Goal: Task Accomplishment & Management: Complete application form

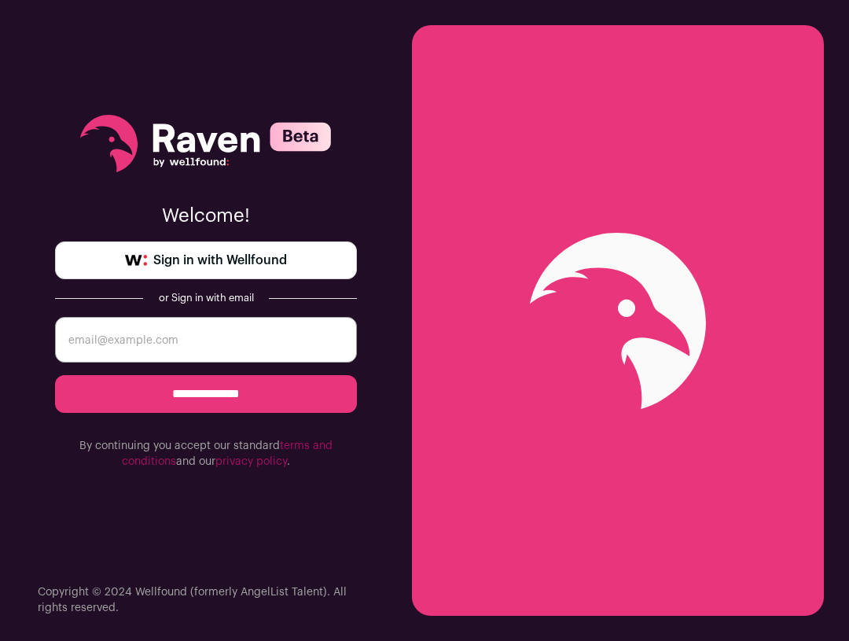
click at [176, 339] on input "email" at bounding box center [206, 340] width 302 height 46
type input "[EMAIL_ADDRESS][DOMAIN_NAME]"
click at [217, 392] on input "**********" at bounding box center [206, 394] width 302 height 38
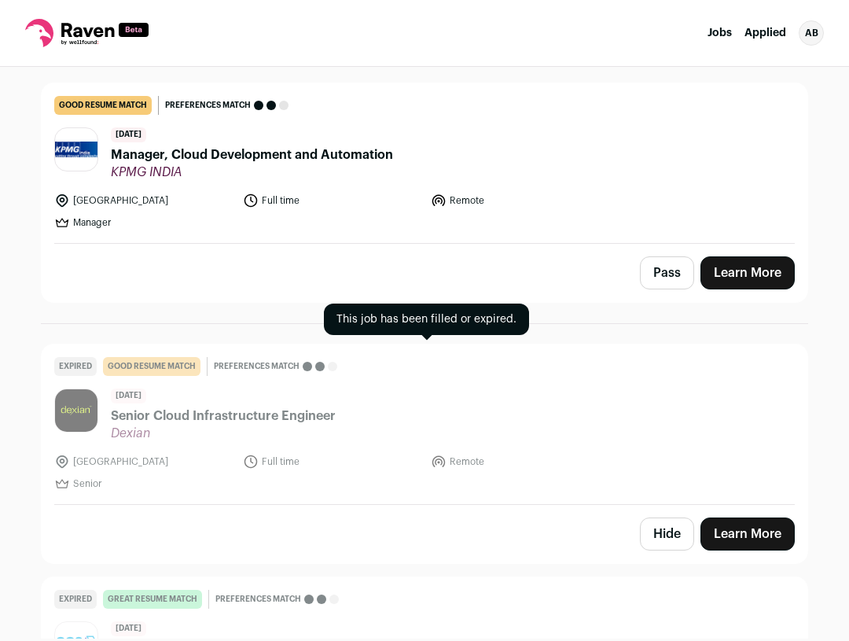
scroll to position [157, 0]
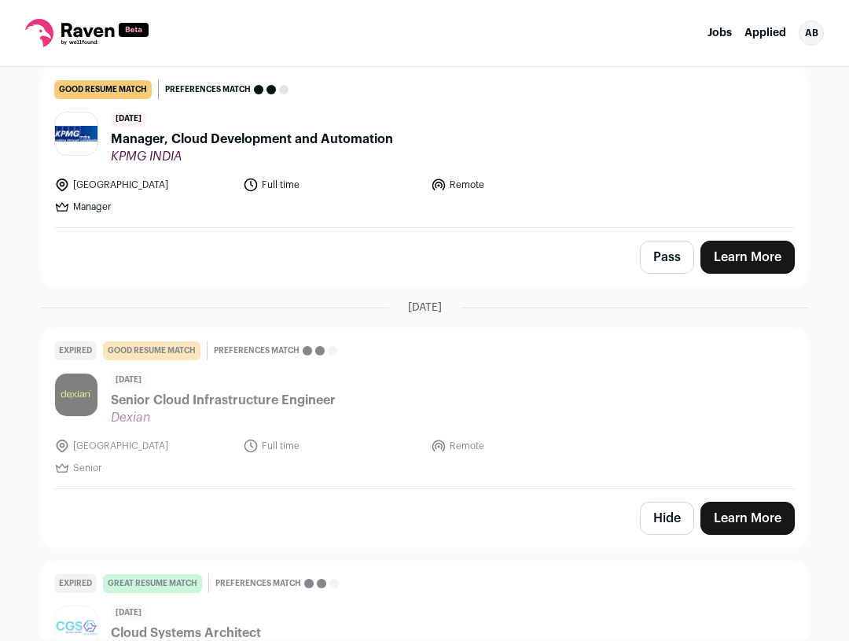
click at [267, 133] on span "Manager, Cloud Development and Automation" at bounding box center [252, 139] width 282 height 19
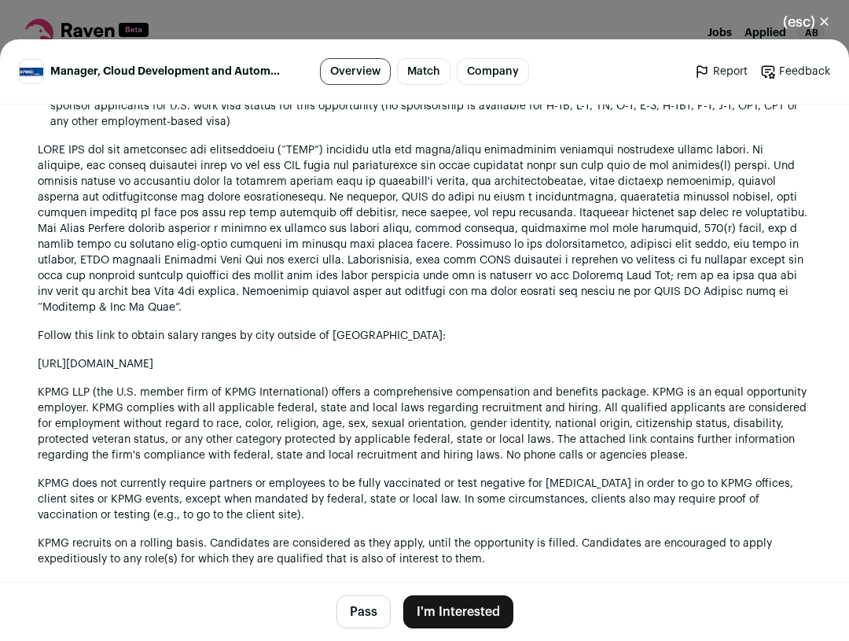
scroll to position [1382, 0]
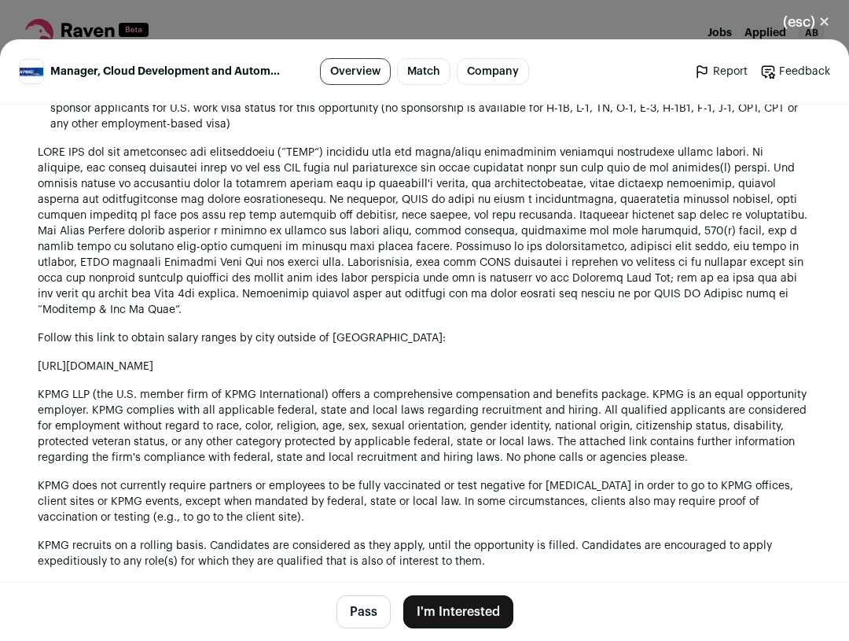
drag, startPoint x: 46, startPoint y: 359, endPoint x: 432, endPoint y: 362, distance: 386.9
click at [434, 362] on p "https://kpmg.com/us/en/how-we-work/pay-transparency.html/?id=6701_9_25" at bounding box center [425, 367] width 774 height 16
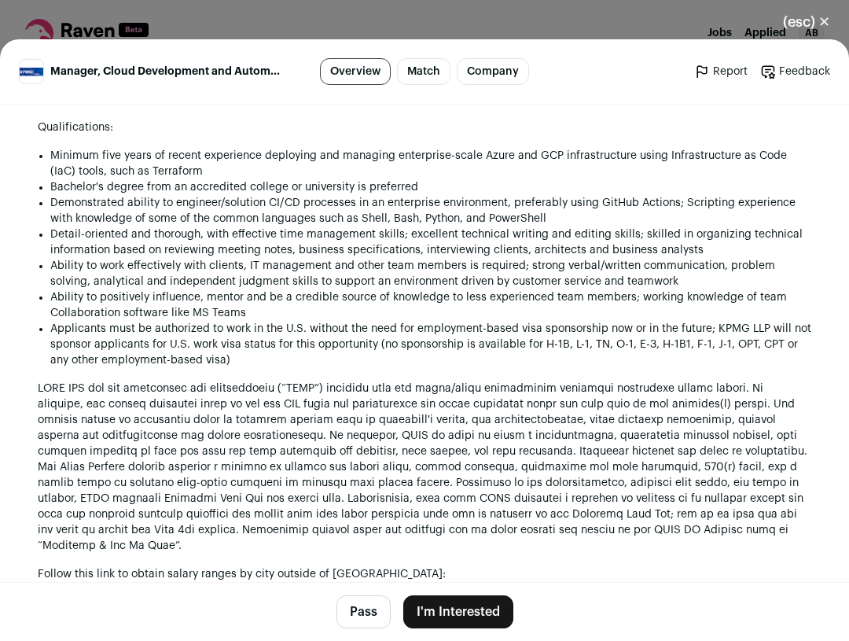
scroll to position [1226, 0]
